Goal: Transaction & Acquisition: Purchase product/service

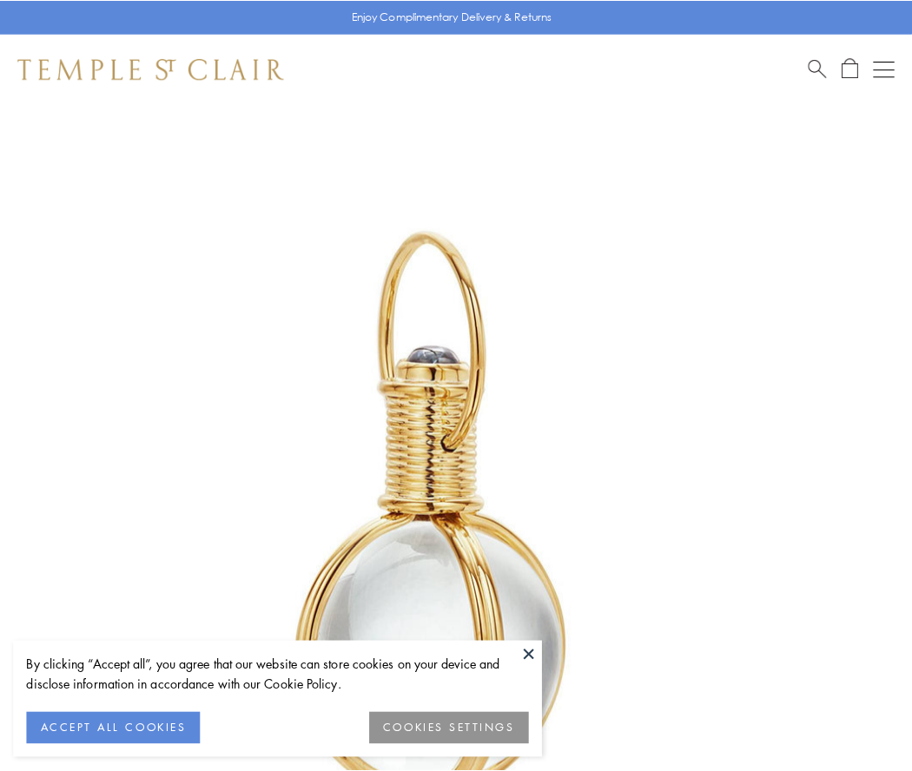
scroll to position [453, 0]
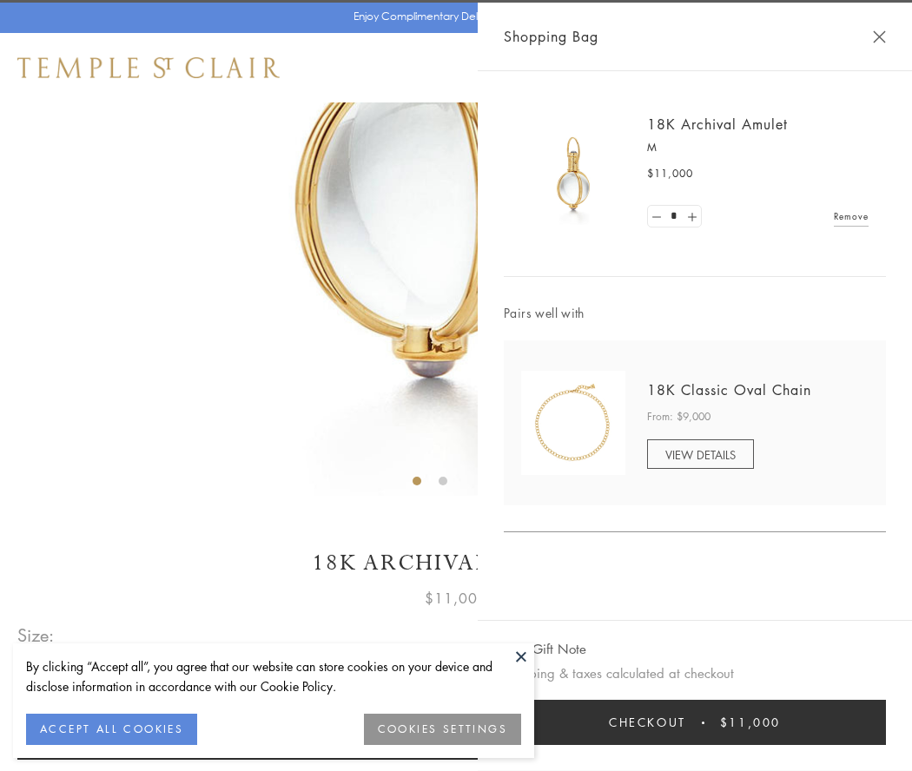
click at [695, 722] on button "Checkout $11,000" at bounding box center [695, 722] width 382 height 45
